Goal: Browse casually: Explore the website without a specific task or goal

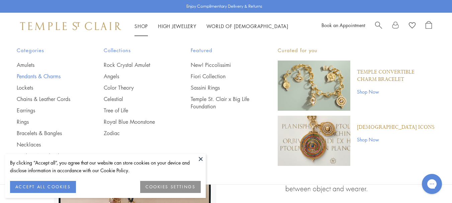
click at [47, 76] on link "Pendants & Charms" at bounding box center [47, 76] width 60 height 7
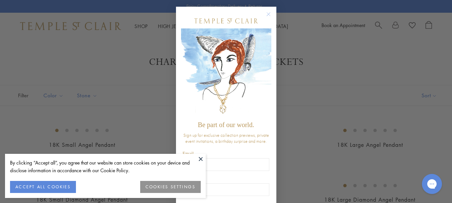
click at [264, 15] on circle "Close dialog" at bounding box center [268, 14] width 8 height 8
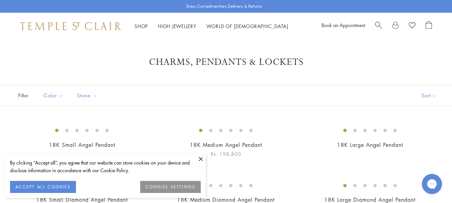
click at [199, 157] on button at bounding box center [201, 159] width 10 height 10
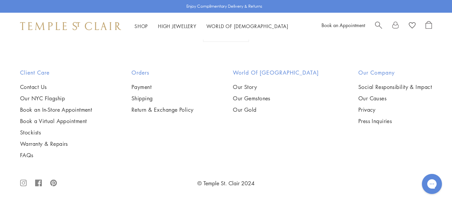
scroll to position [4047, 0]
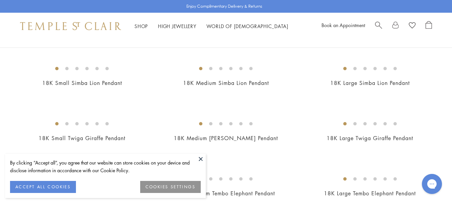
scroll to position [468, 0]
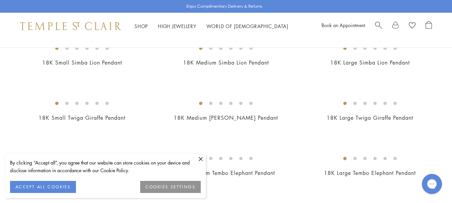
click at [201, 160] on button at bounding box center [201, 159] width 10 height 10
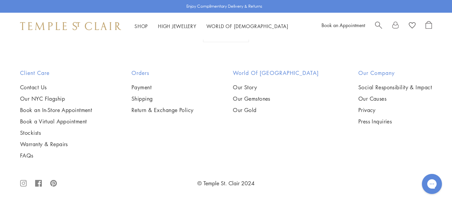
scroll to position [3341, 0]
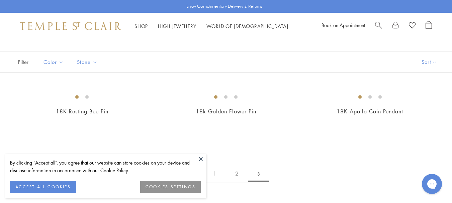
click at [199, 162] on button at bounding box center [201, 159] width 10 height 10
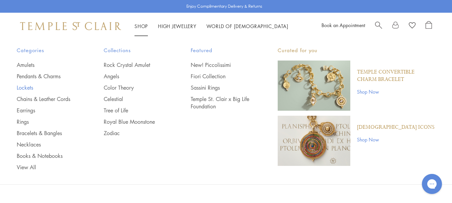
click at [32, 89] on link "Lockets" at bounding box center [47, 87] width 60 height 7
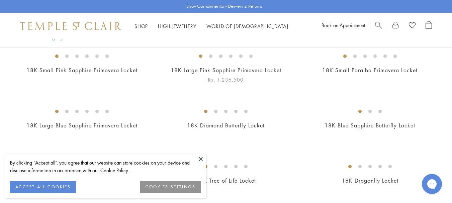
scroll to position [201, 0]
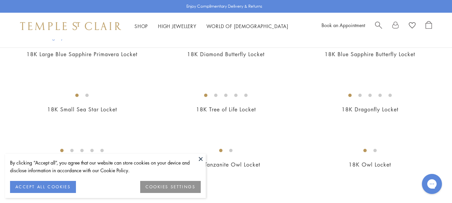
click at [204, 158] on button at bounding box center [201, 159] width 10 height 10
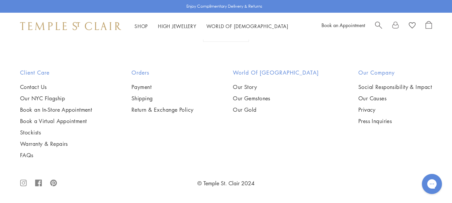
scroll to position [727, 0]
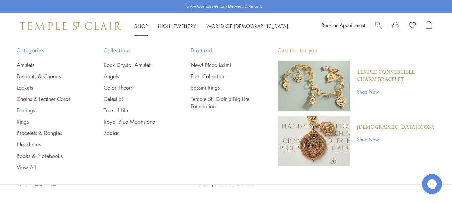
click at [26, 109] on link "Earrings" at bounding box center [47, 110] width 60 height 7
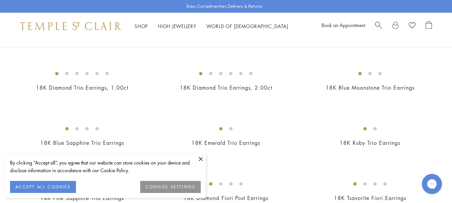
click at [204, 158] on button at bounding box center [201, 159] width 10 height 10
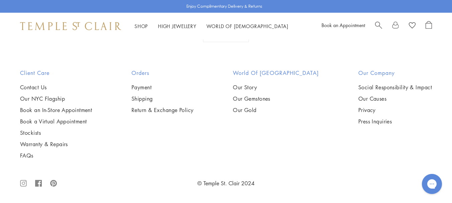
scroll to position [1304, 0]
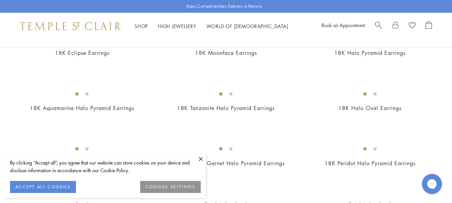
scroll to position [268, 0]
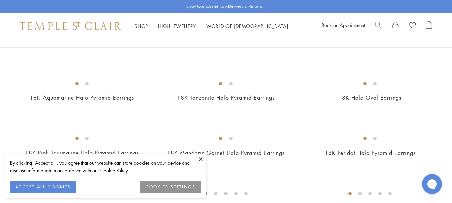
click at [200, 157] on button at bounding box center [201, 159] width 10 height 10
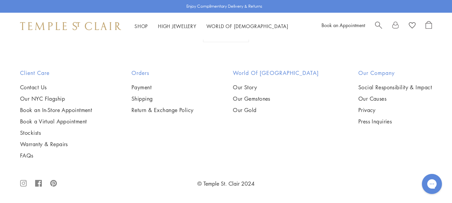
scroll to position [3030, 0]
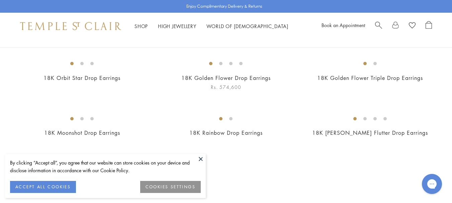
drag, startPoint x: 202, startPoint y: 161, endPoint x: 191, endPoint y: 145, distance: 19.2
click at [201, 160] on button at bounding box center [201, 159] width 10 height 10
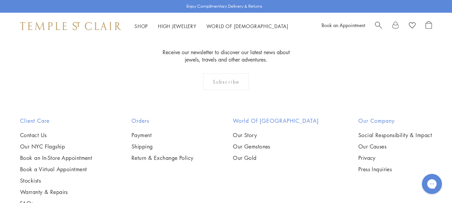
scroll to position [334, 0]
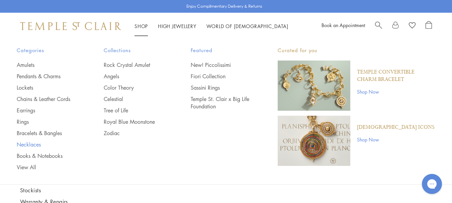
click at [33, 145] on link "Necklaces" at bounding box center [47, 144] width 60 height 7
click at [110, 76] on link "Angels" at bounding box center [134, 76] width 60 height 7
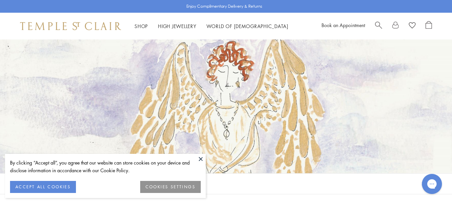
click at [203, 159] on button at bounding box center [201, 159] width 10 height 10
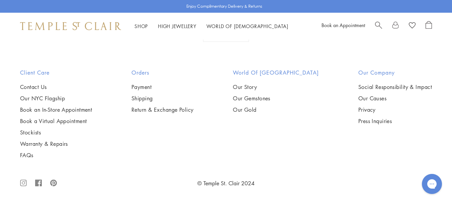
scroll to position [1037, 0]
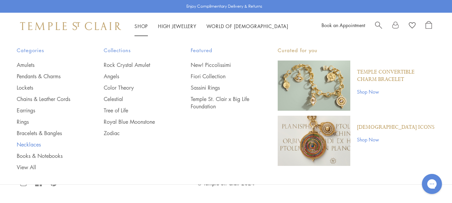
click at [26, 144] on link "Necklaces" at bounding box center [47, 144] width 60 height 7
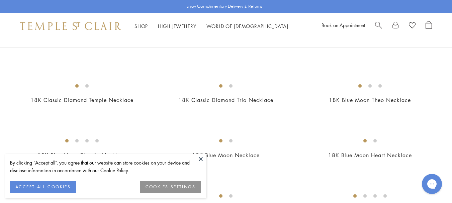
scroll to position [268, 0]
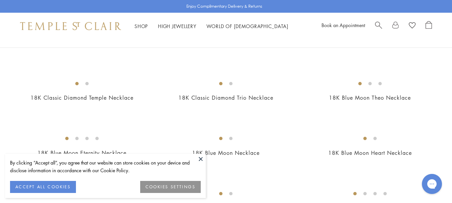
click at [201, 160] on button at bounding box center [201, 159] width 10 height 10
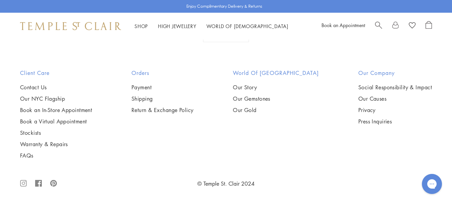
scroll to position [2107, 0]
